Goal: Transaction & Acquisition: Register for event/course

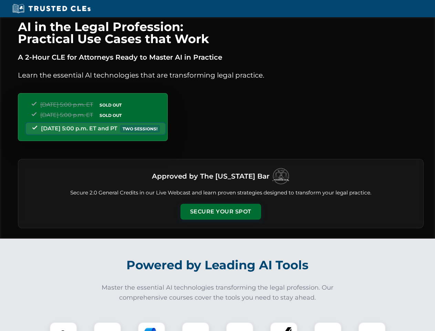
click at [221, 212] on button "Secure Your Spot" at bounding box center [221, 212] width 81 height 16
click at [63, 327] on img at bounding box center [63, 336] width 20 height 20
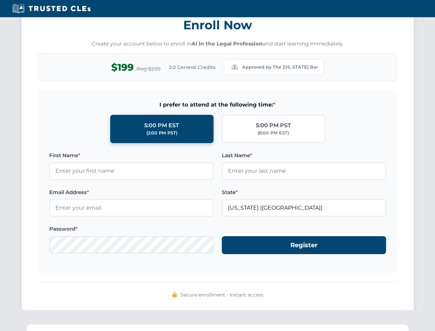
scroll to position [677, 0]
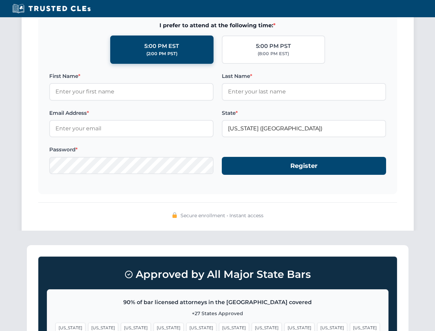
click at [318, 327] on span "[US_STATE]" at bounding box center [333, 328] width 30 height 10
